Goal: Navigation & Orientation: Find specific page/section

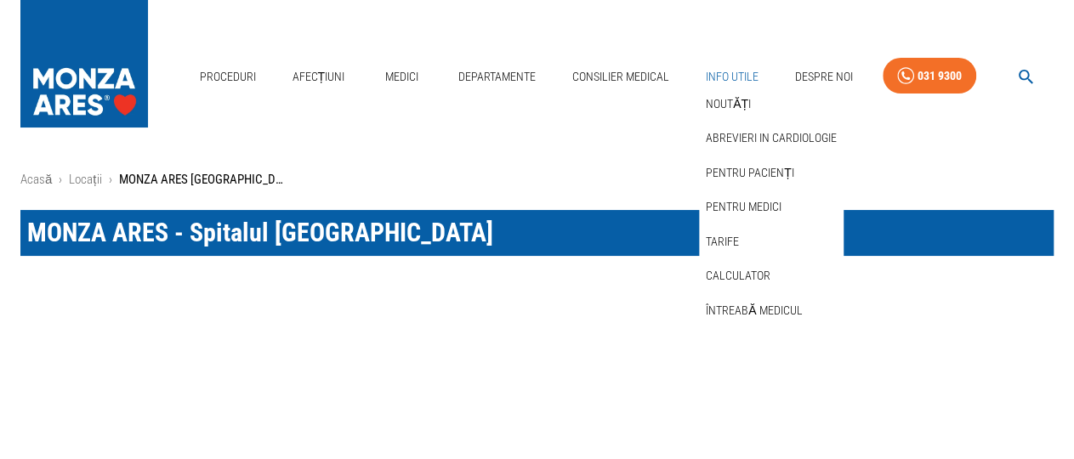
click at [745, 80] on link "Info Utile" at bounding box center [732, 77] width 66 height 35
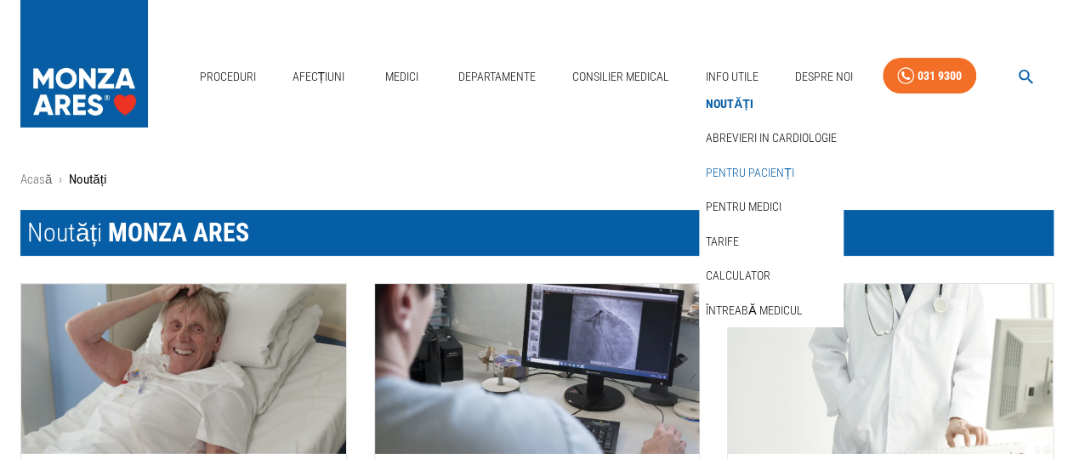
click at [731, 171] on link "Pentru pacienți" at bounding box center [749, 173] width 95 height 28
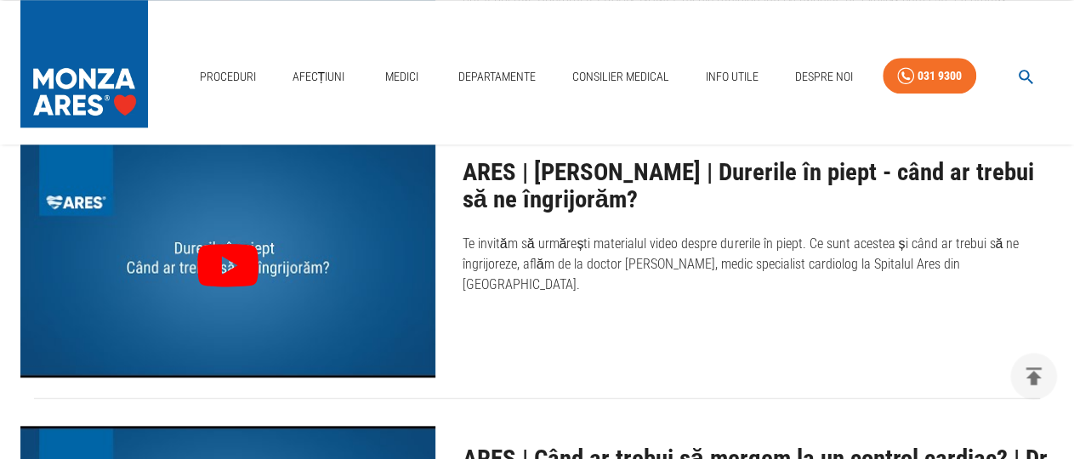
scroll to position [796, 0]
